Goal: Ask a question

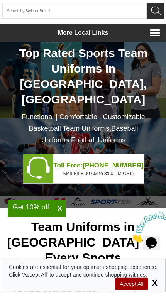
scroll to position [37, 0]
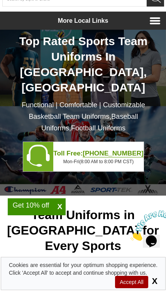
click at [127, 296] on span "Accept All" at bounding box center [131, 290] width 33 height 12
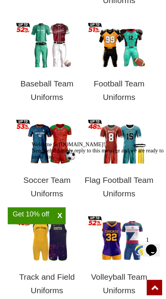
scroll to position [448, 0]
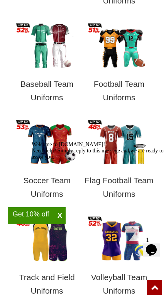
click at [120, 142] on img at bounding box center [119, 142] width 62 height 46
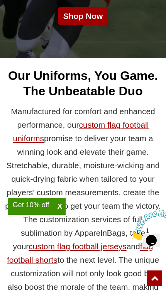
scroll to position [189, 0]
click at [126, 129] on link "custom flag football uniforms" at bounding box center [81, 140] width 136 height 22
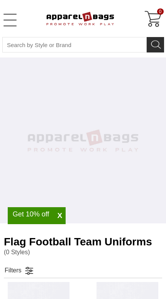
select select "48"
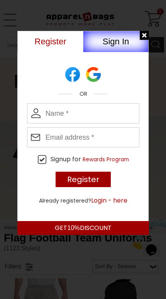
click at [143, 34] on div at bounding box center [145, 36] width 10 height 10
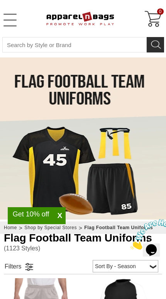
click at [157, 242] on img at bounding box center [154, 234] width 48 height 30
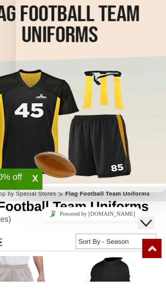
type input "Christopher Vappie"
click at [93, 267] on input "1" at bounding box center [59, 271] width 68 height 8
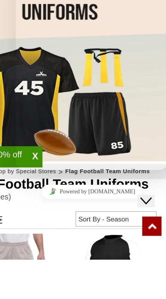
type input "15046151177"
click at [93, 220] on input "* Email" at bounding box center [59, 224] width 68 height 8
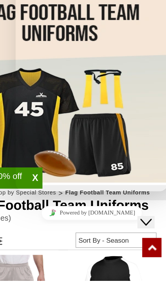
type input "Cvappie5@gmail.com"
click at [48, 285] on button "Start Chat" at bounding box center [32, 294] width 29 height 18
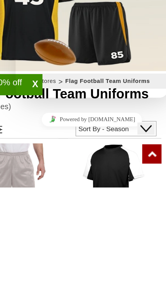
type textarea "H"
type textarea "Good afternoon care you guys able to make custom uniforms if I have the concept…"
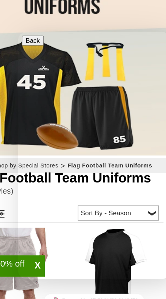
scroll to position [93, 0]
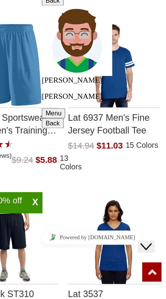
scroll to position [356, 0]
